Goal: Task Accomplishment & Management: Use online tool/utility

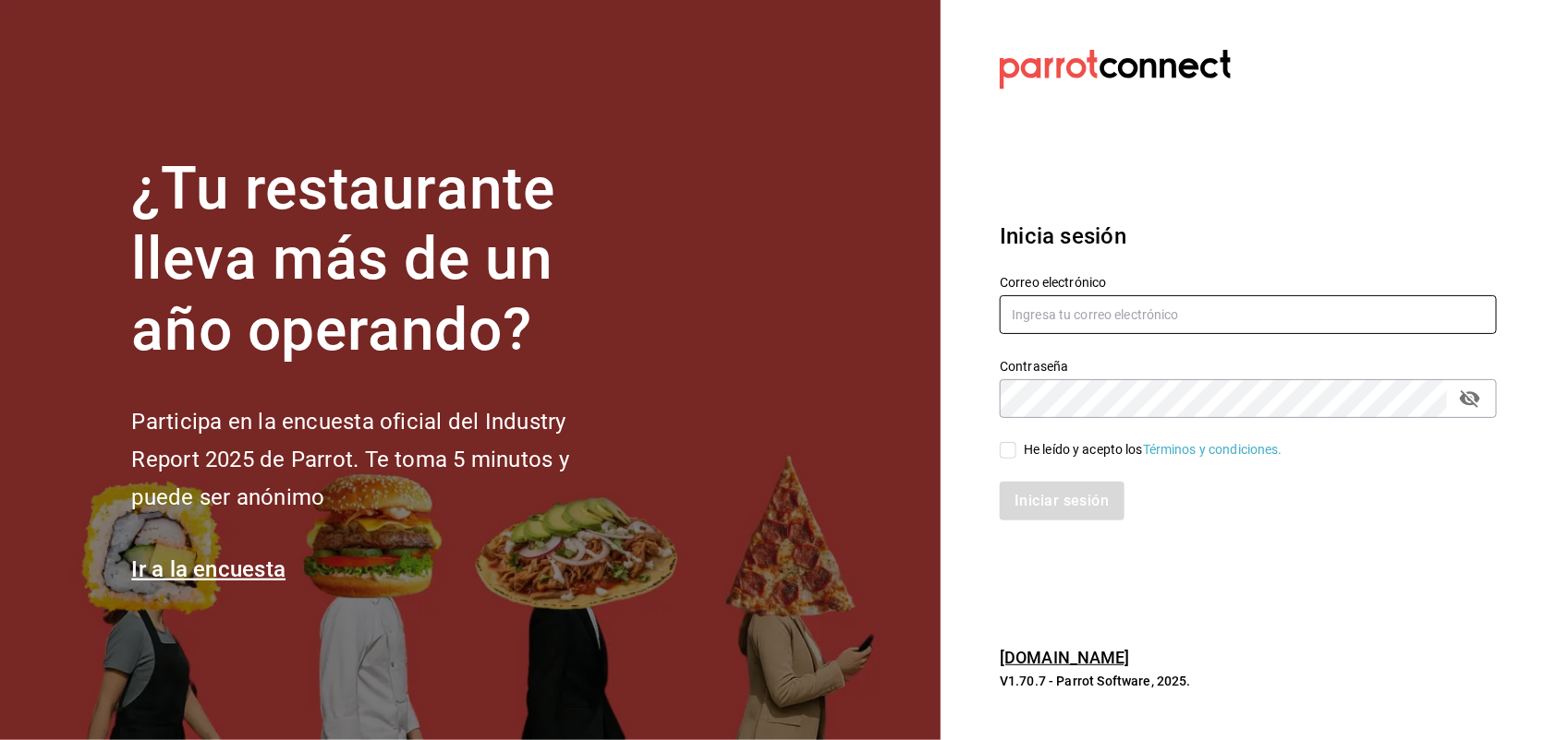
type input "[EMAIL_ADDRESS][DOMAIN_NAME]"
click at [1009, 454] on input "He leído y acepto los Términos y condiciones." at bounding box center [1008, 450] width 17 height 17
checkbox input "true"
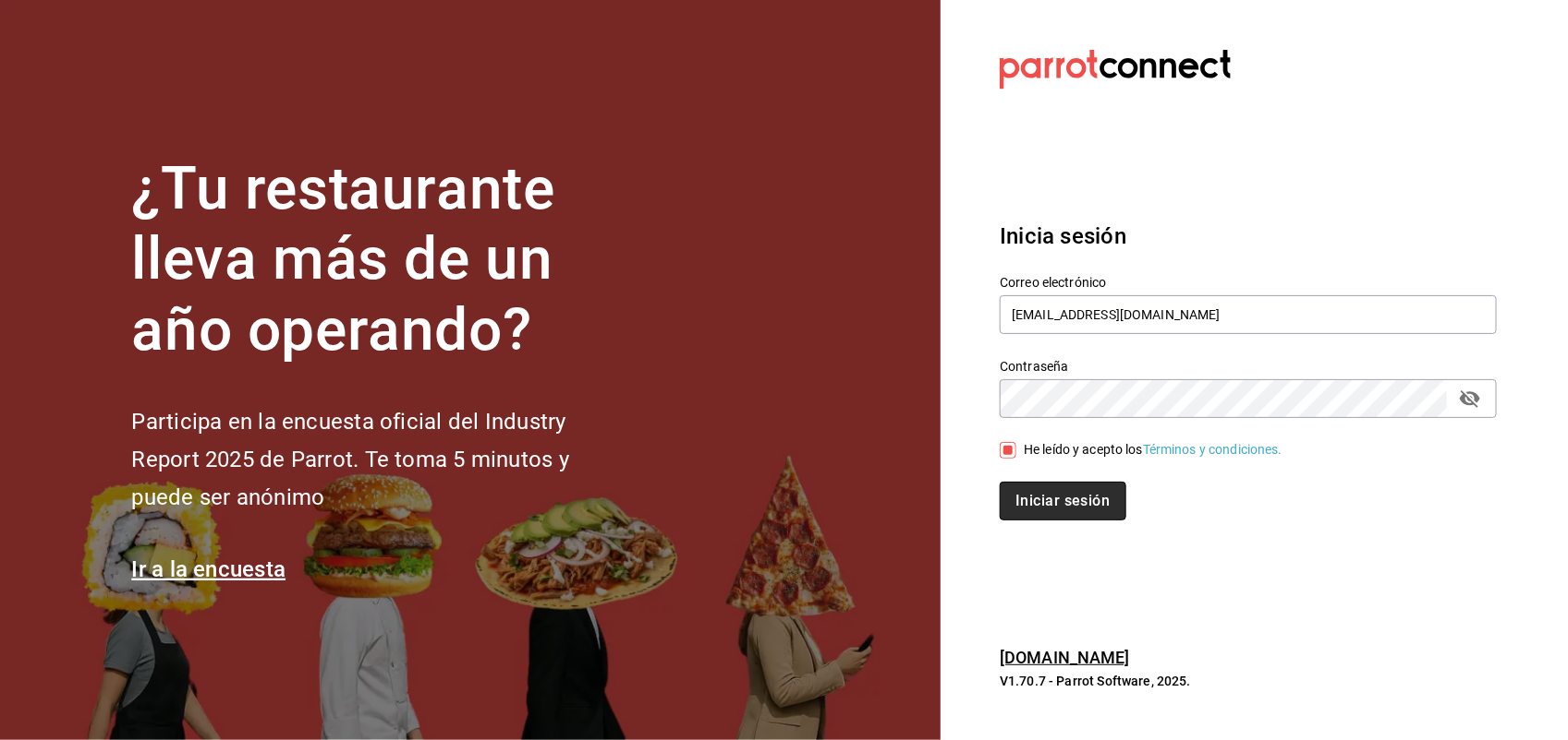
click at [1032, 515] on button "Iniciar sesión" at bounding box center [1063, 501] width 125 height 39
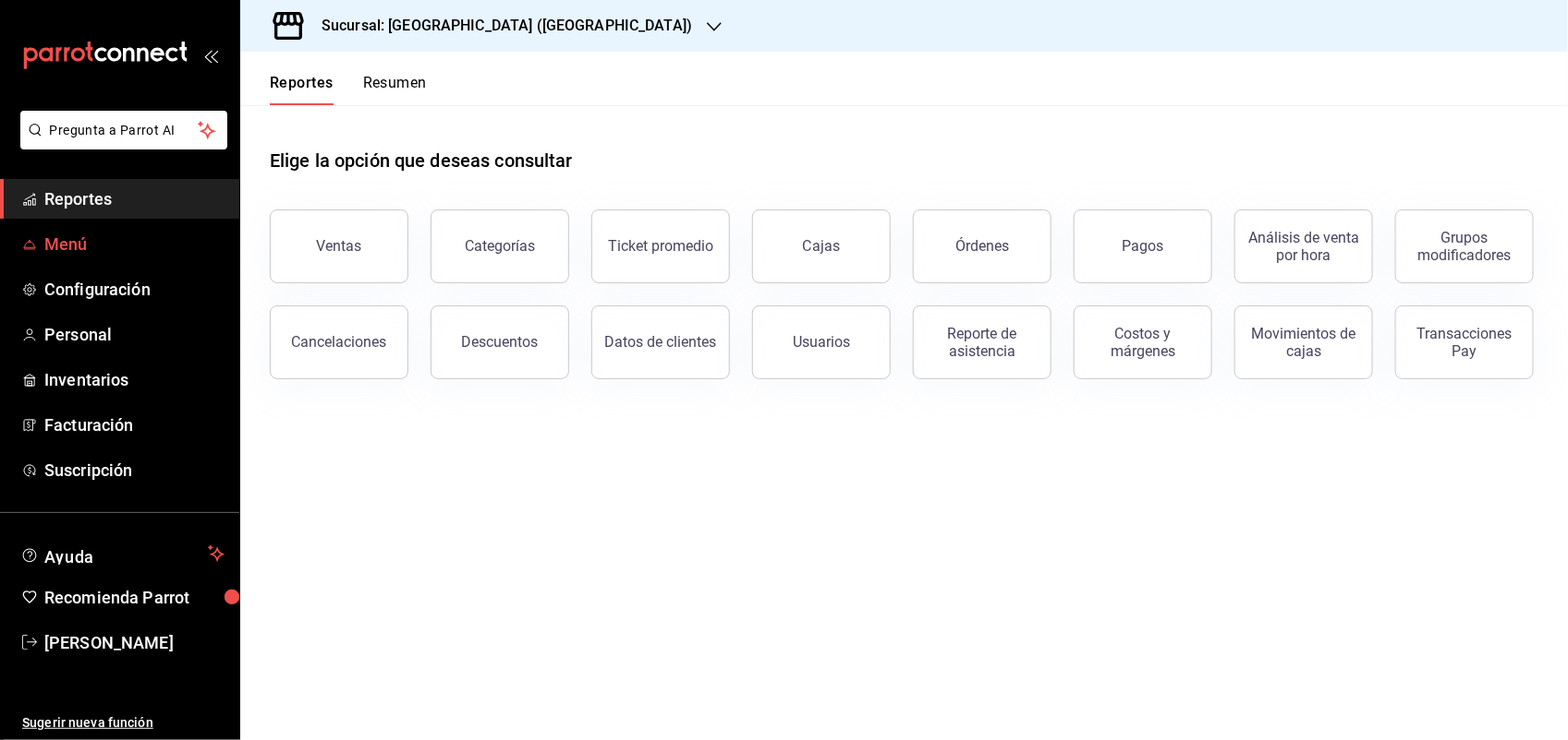
click at [129, 237] on span "Menú" at bounding box center [134, 244] width 180 height 24
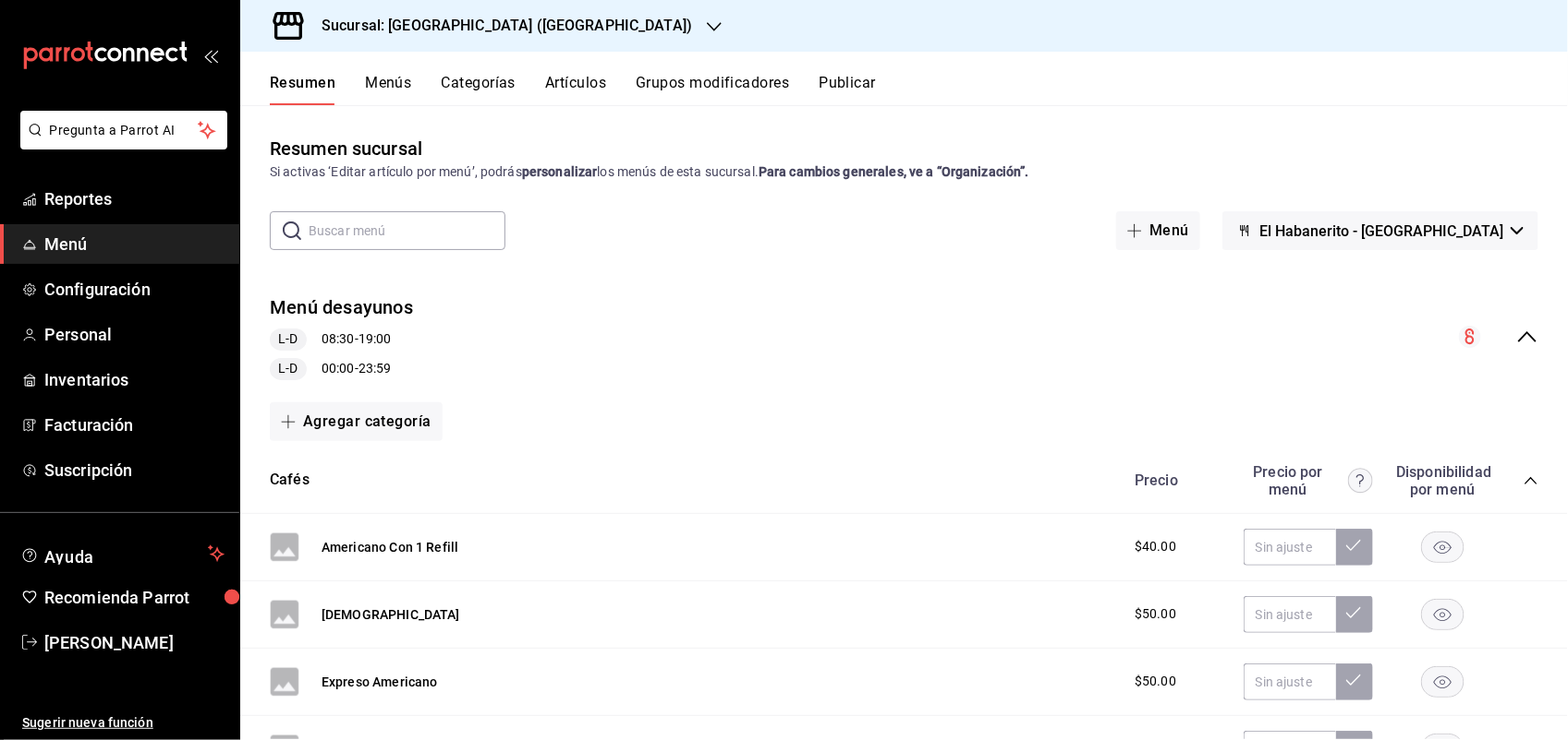
click at [561, 86] on button "Artículos" at bounding box center [576, 89] width 61 height 31
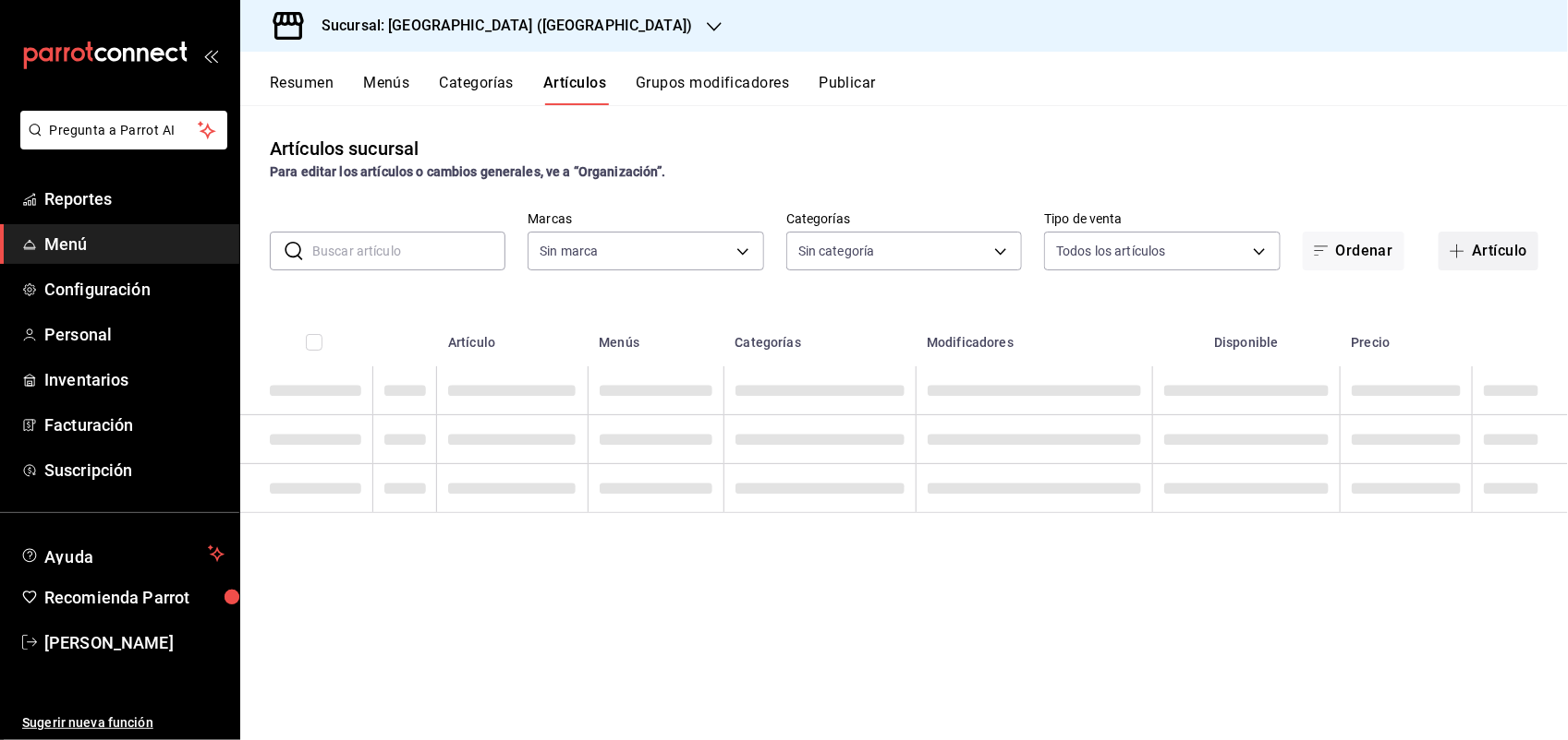
type input "82232847-290f-4d8a-a0b8-f49c1d82ae24"
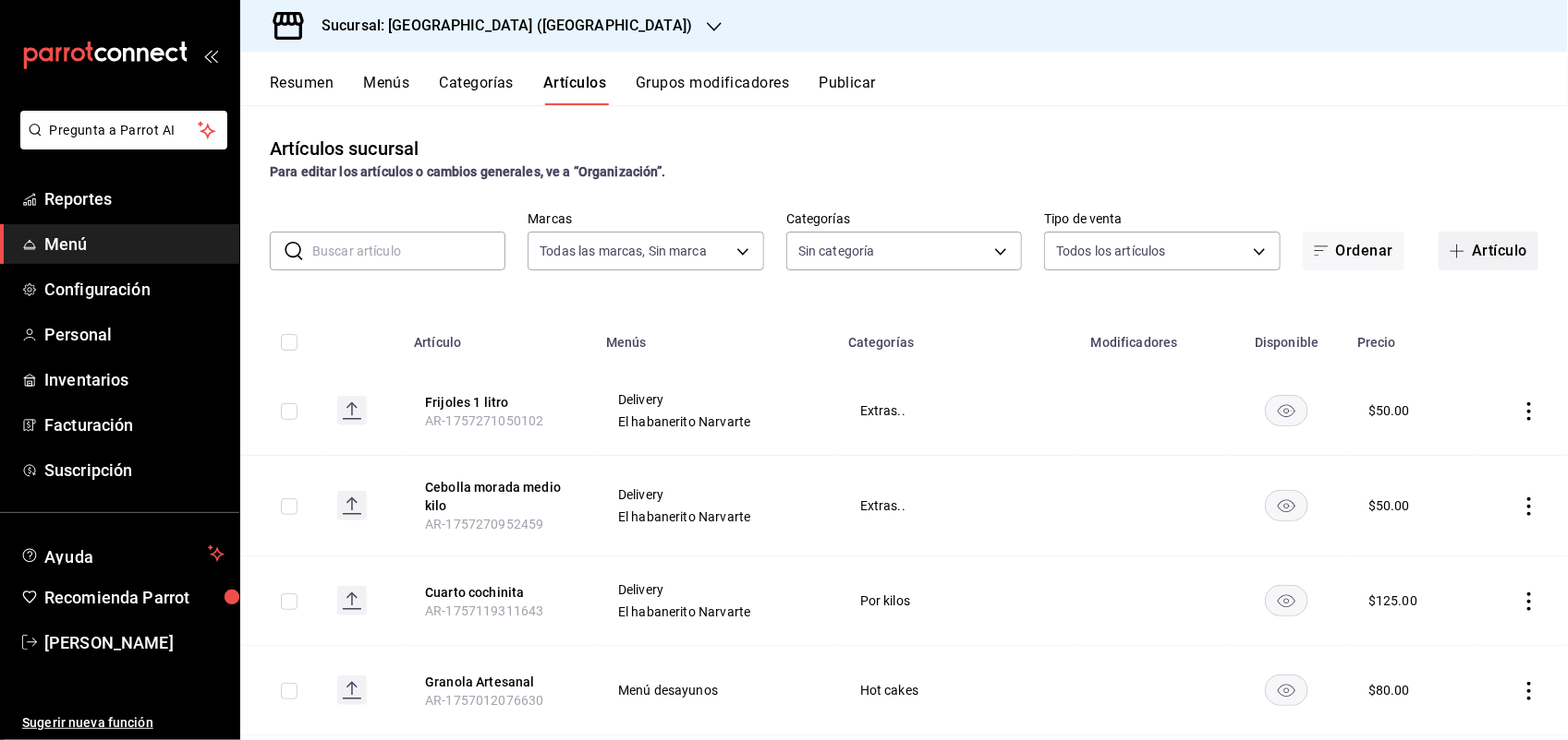
click at [1452, 252] on span "button" at bounding box center [1460, 251] width 23 height 15
type input "77e2e4ff-ee8e-40c2-bf59-9ee13a50883d,d615a07f-ae7f-48b3-94ad-295990d1c7b2,9e13d…"
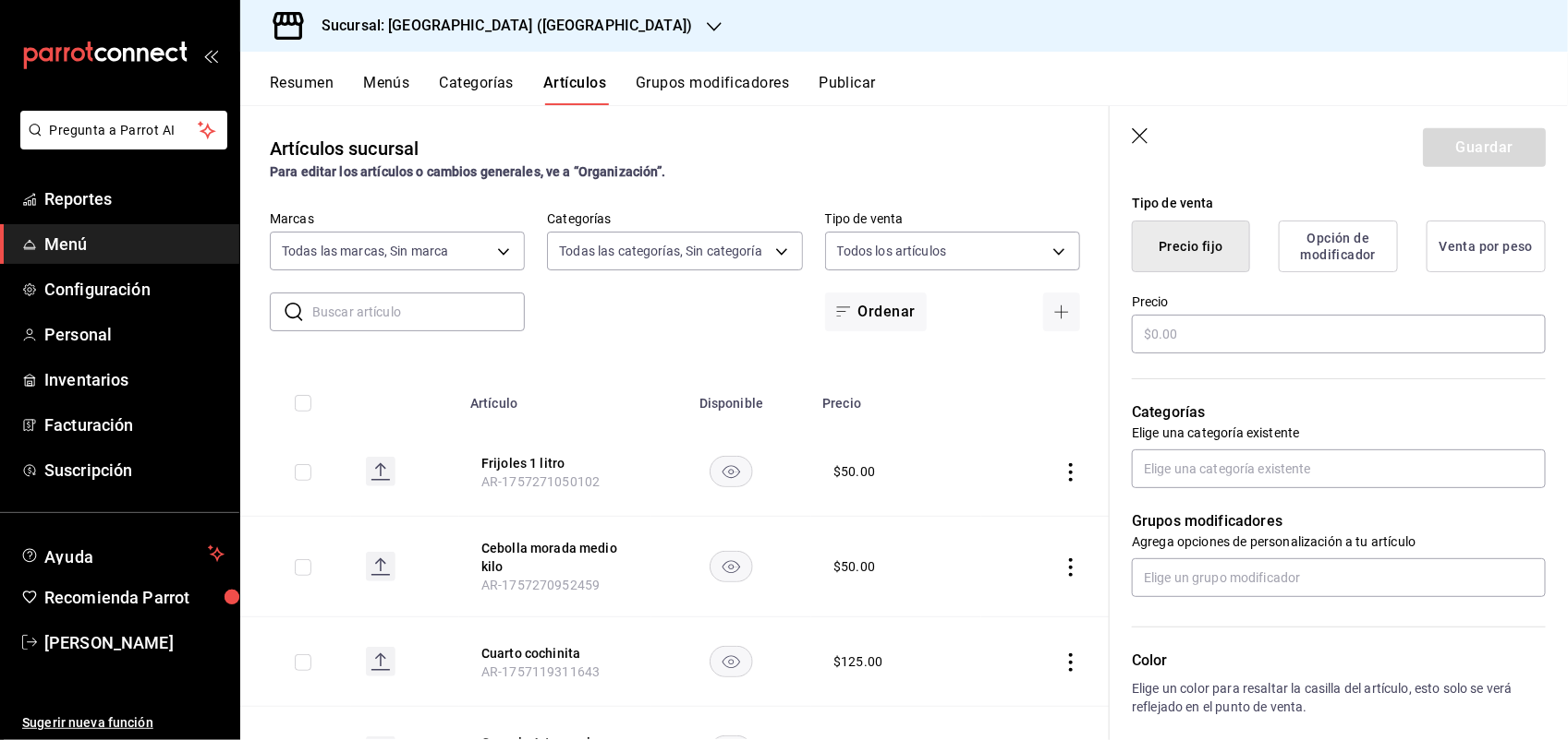
scroll to position [447, 0]
type input "Extra agua paquete"
click at [1189, 339] on input "text" at bounding box center [1339, 332] width 414 height 39
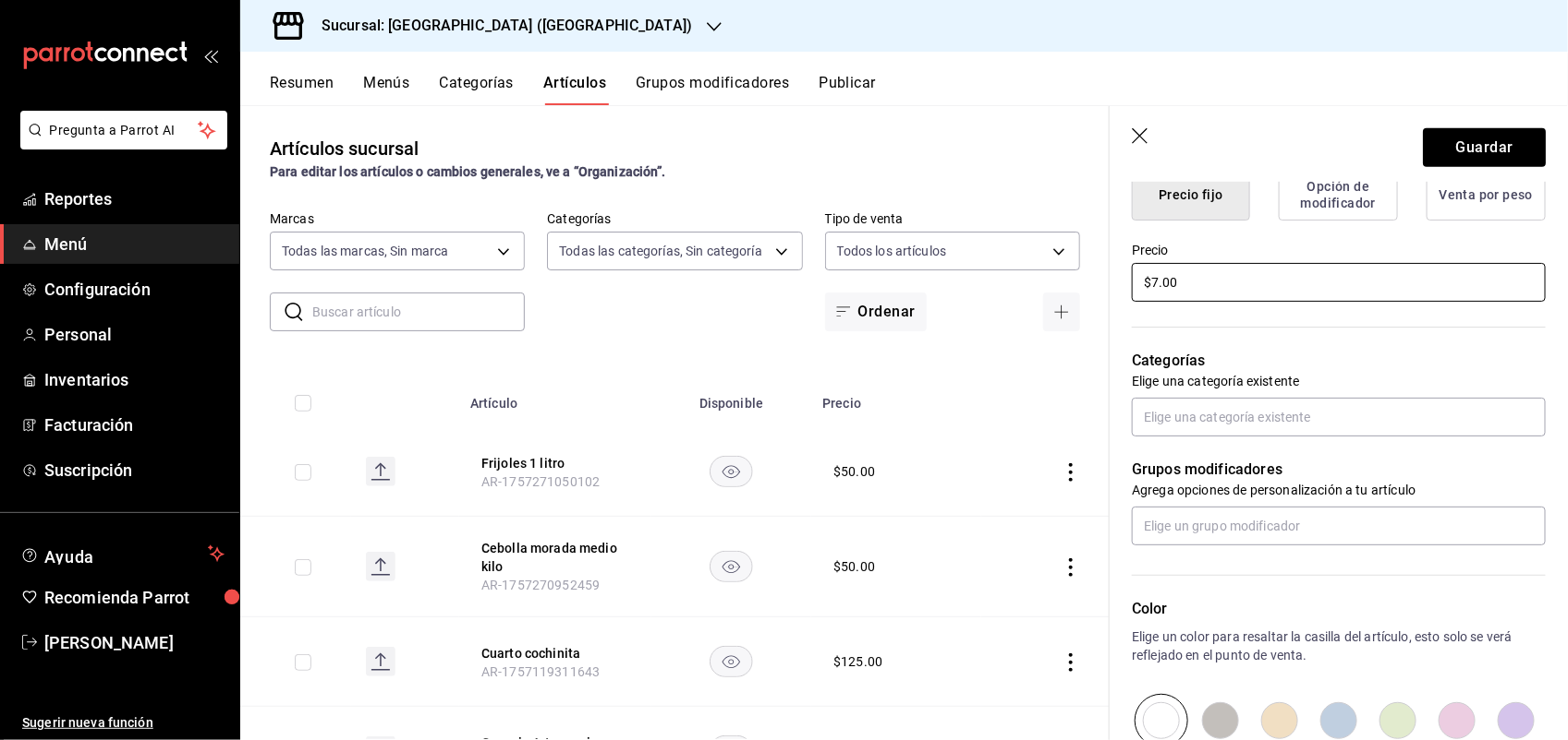
scroll to position [498, 0]
type input "$7.00"
click at [1180, 408] on input "text" at bounding box center [1339, 416] width 414 height 39
type input "extra"
click at [1171, 458] on li "Extras.." at bounding box center [1330, 457] width 397 height 30
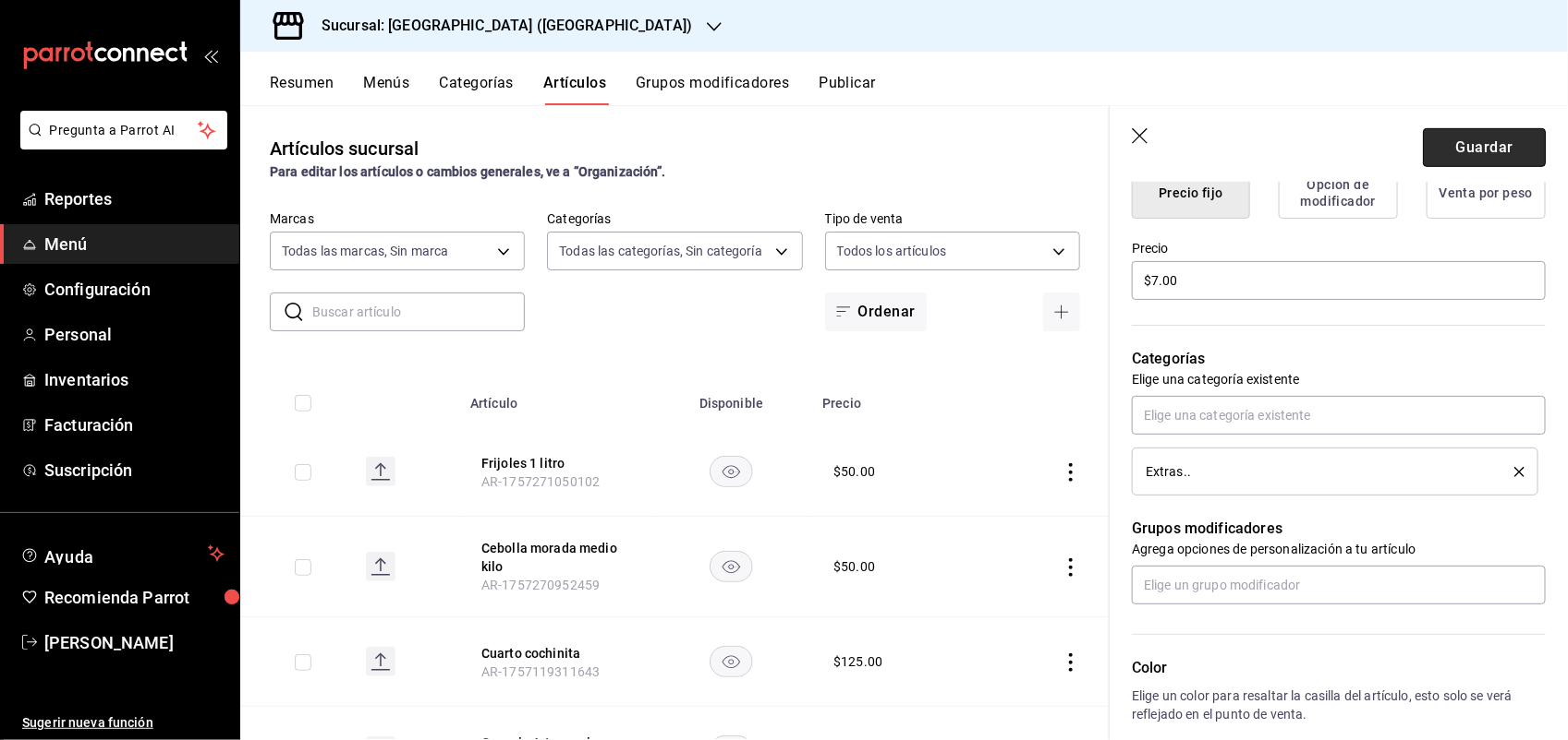
click at [1451, 149] on button "Guardar" at bounding box center [1484, 148] width 122 height 39
